Goal: Contribute content: Add original content to the website for others to see

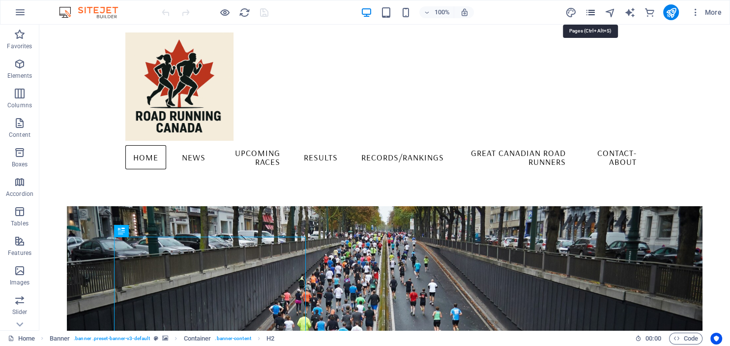
click at [593, 13] on icon "pages" at bounding box center [590, 12] width 11 height 11
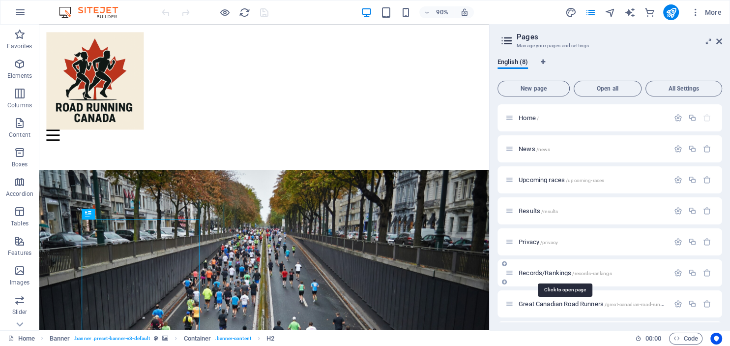
click at [552, 270] on span "Records/Rankings /records-rankings" at bounding box center [565, 272] width 93 height 7
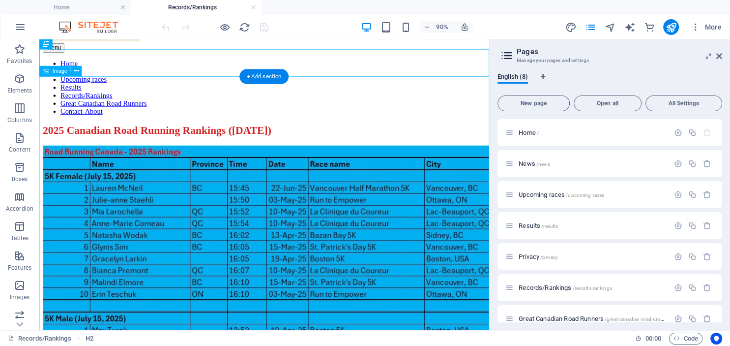
scroll to position [121, 0]
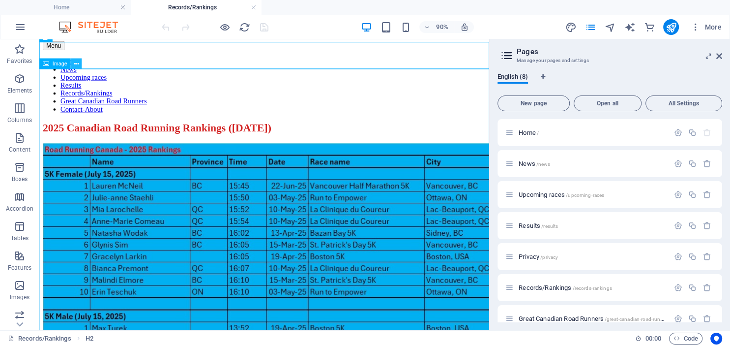
click at [76, 66] on icon at bounding box center [76, 63] width 5 height 9
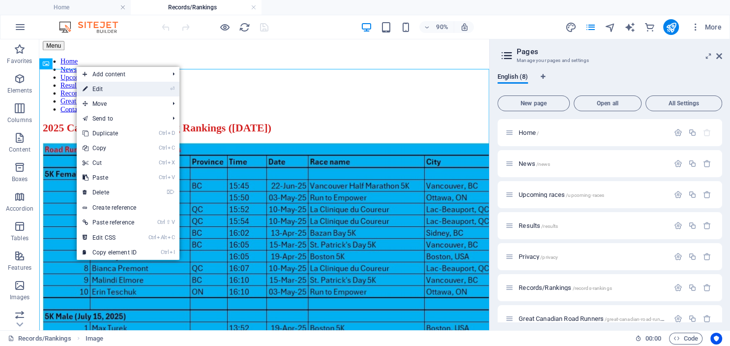
click at [109, 90] on link "⏎ Edit" at bounding box center [110, 89] width 66 height 15
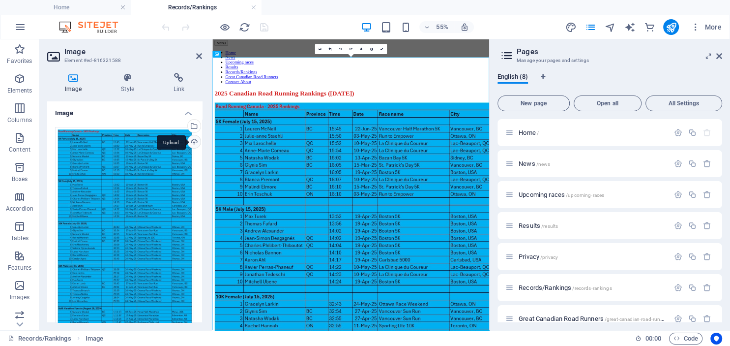
click at [194, 141] on div "Upload" at bounding box center [193, 142] width 15 height 15
click at [199, 53] on icon at bounding box center [199, 56] width 6 height 8
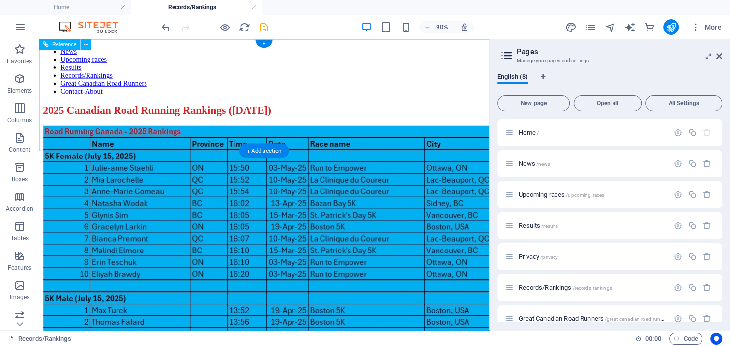
scroll to position [0, 0]
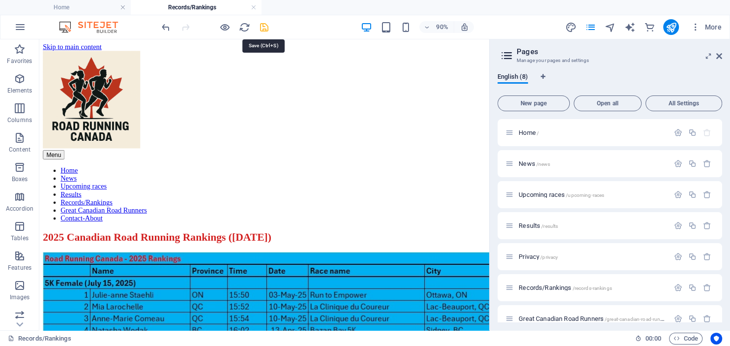
click at [263, 30] on icon "save" at bounding box center [264, 27] width 11 height 11
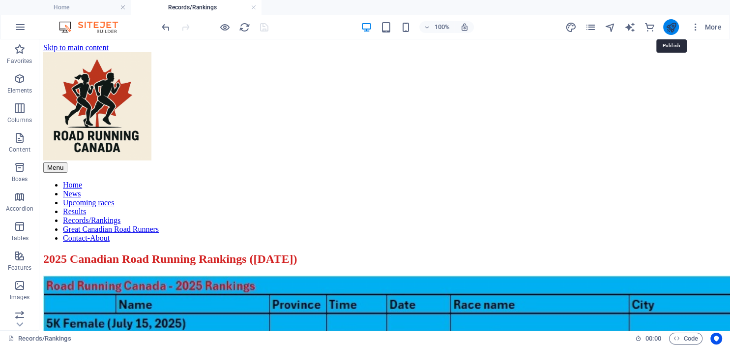
click at [672, 29] on icon "publish" at bounding box center [670, 27] width 11 height 11
